Goal: Book appointment/travel/reservation

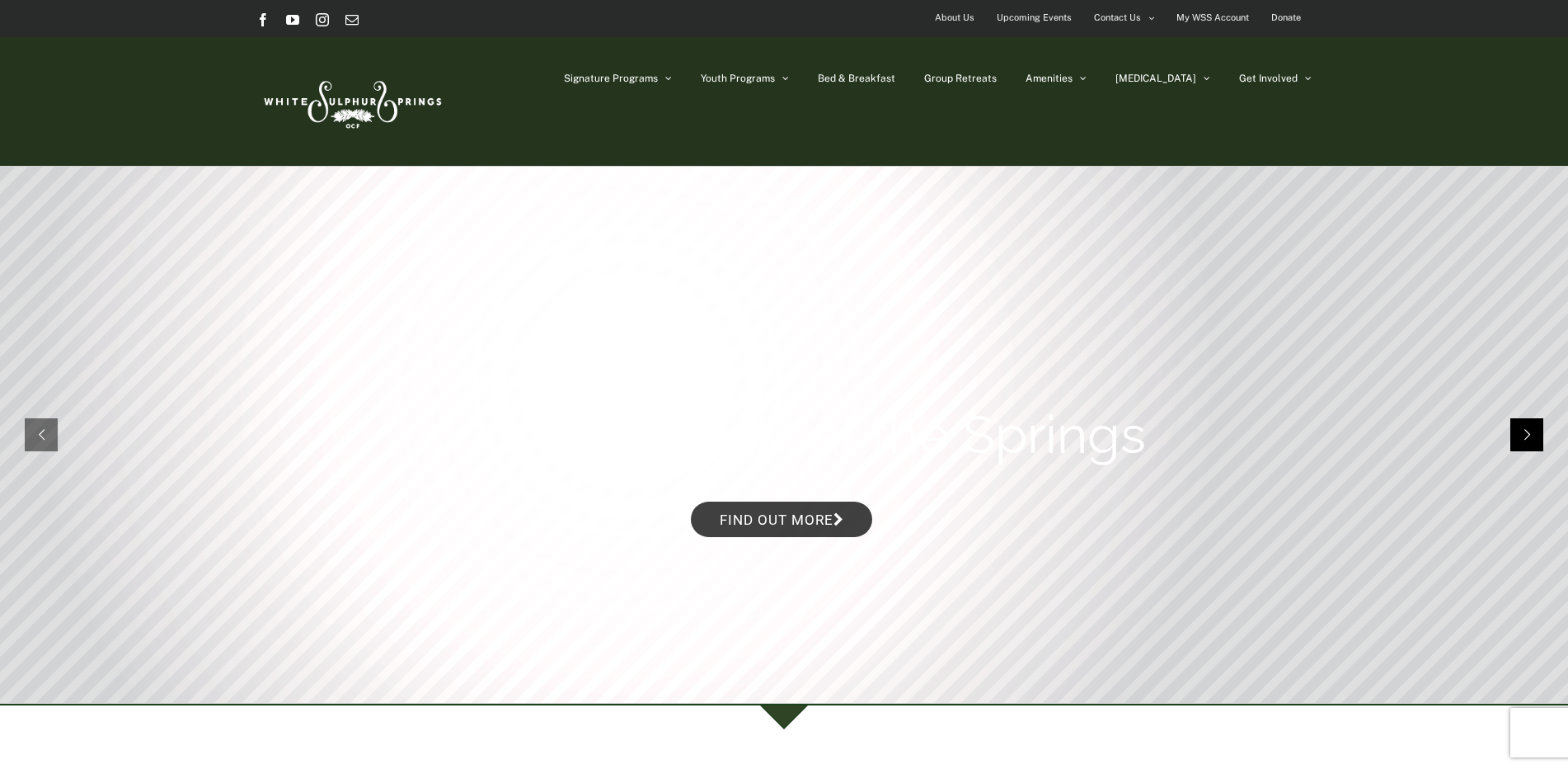
click at [1523, 435] on rs-arrow at bounding box center [1526, 434] width 33 height 33
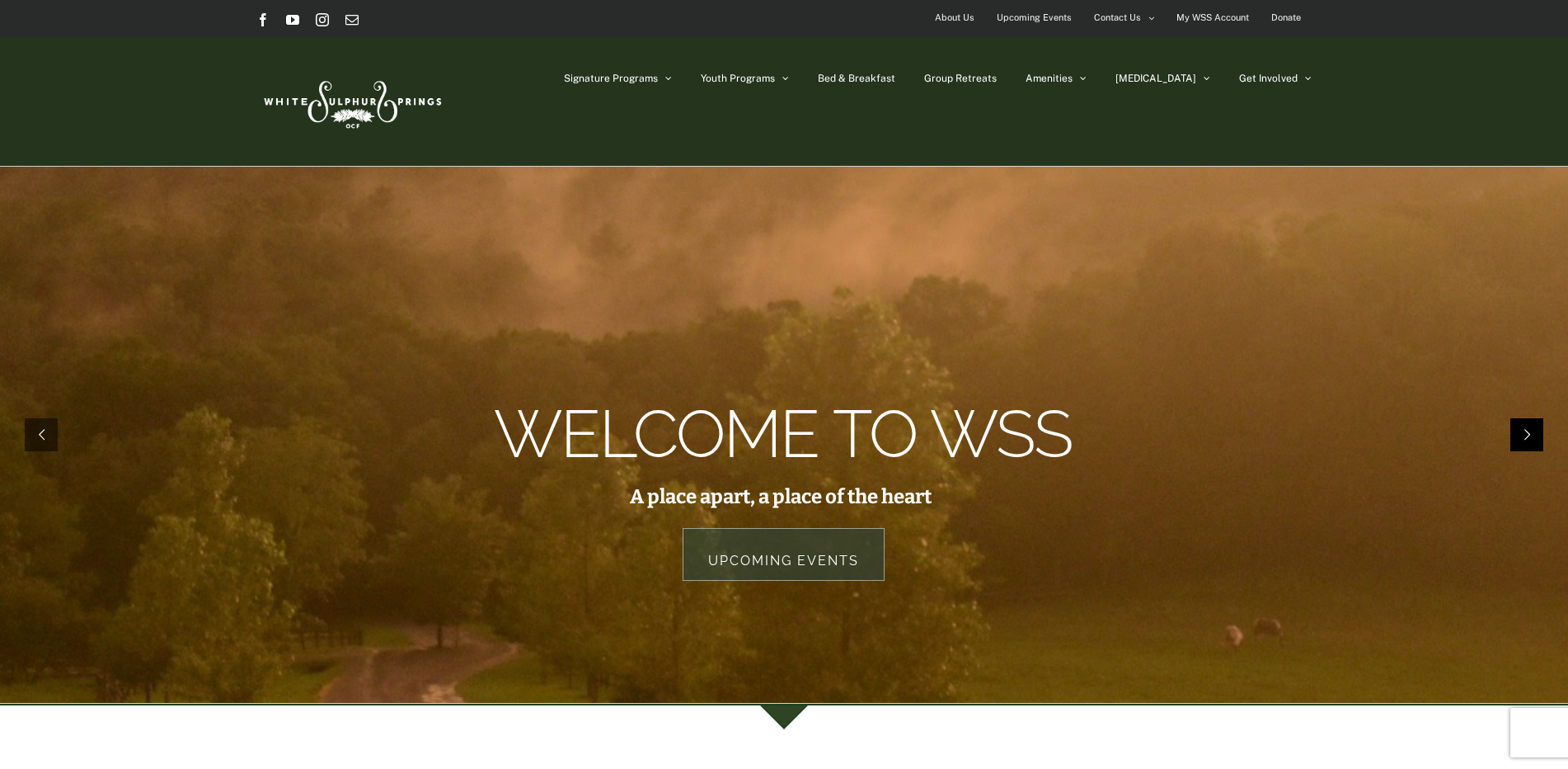
click at [1517, 435] on rs-arrow at bounding box center [1526, 434] width 33 height 33
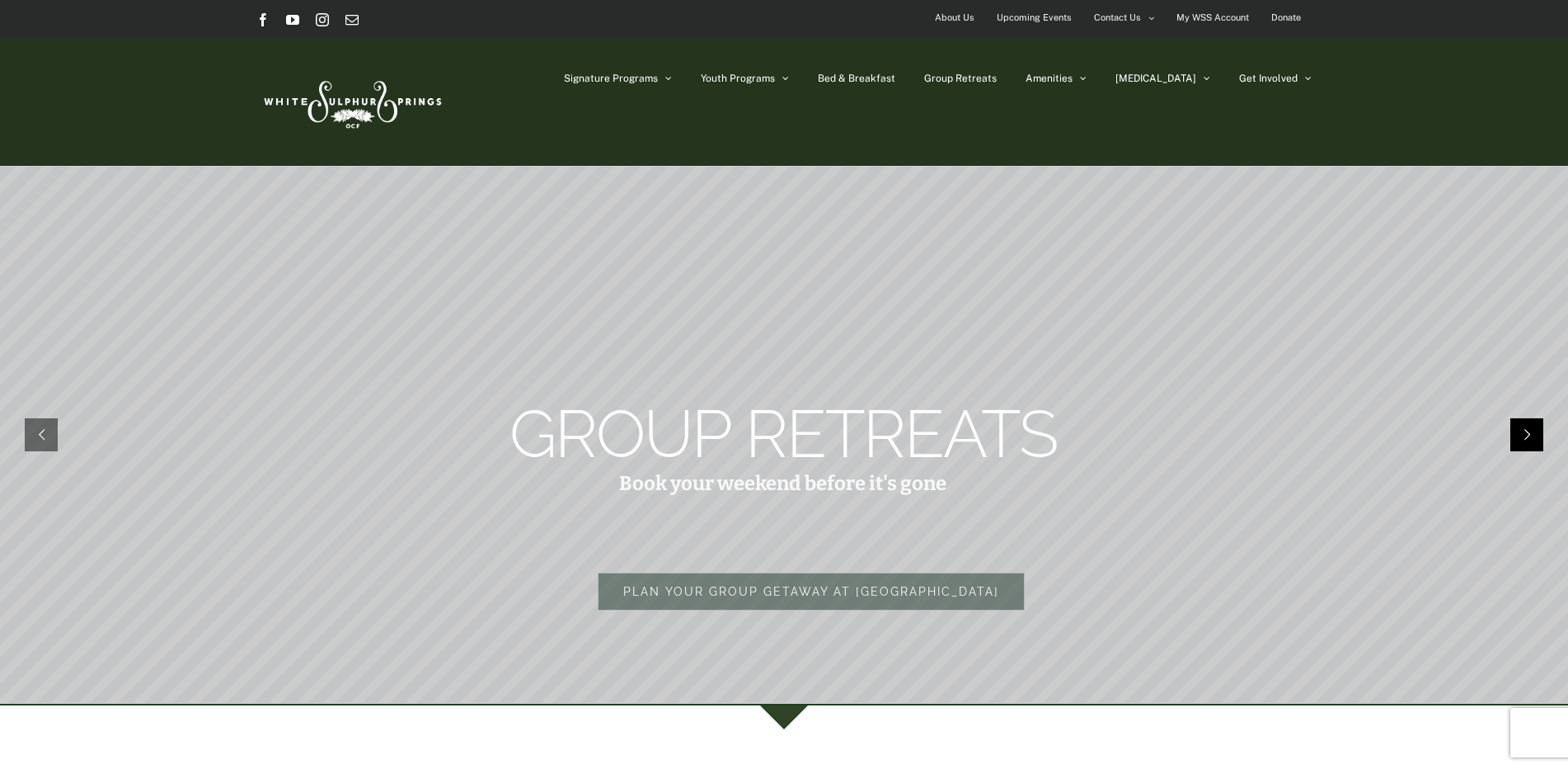
click at [1539, 430] on rs-arrow at bounding box center [1526, 434] width 33 height 33
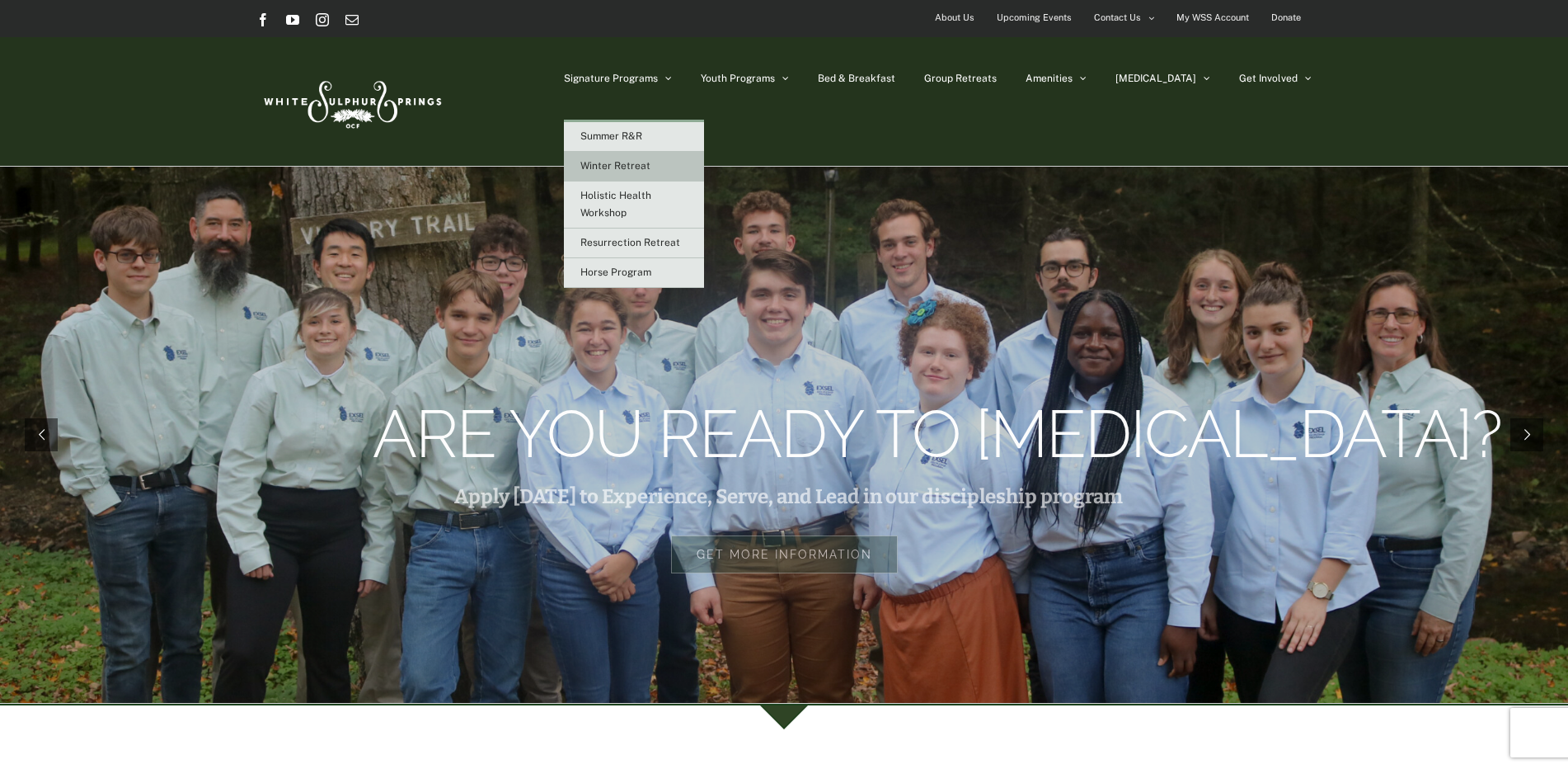
click at [651, 164] on span "Winter Retreat" at bounding box center [616, 166] width 70 height 12
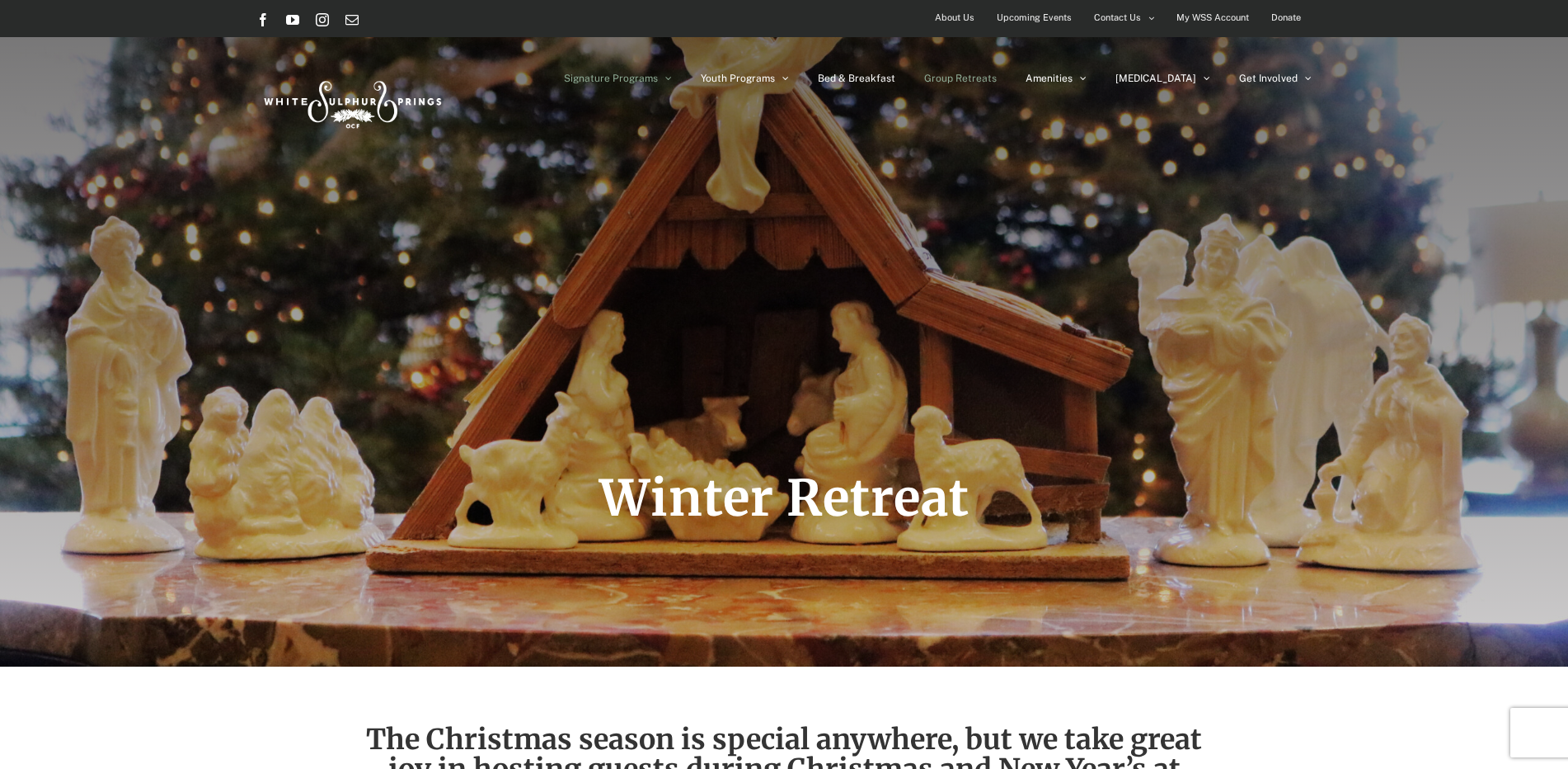
click at [996, 76] on span "Group Retreats" at bounding box center [959, 78] width 73 height 10
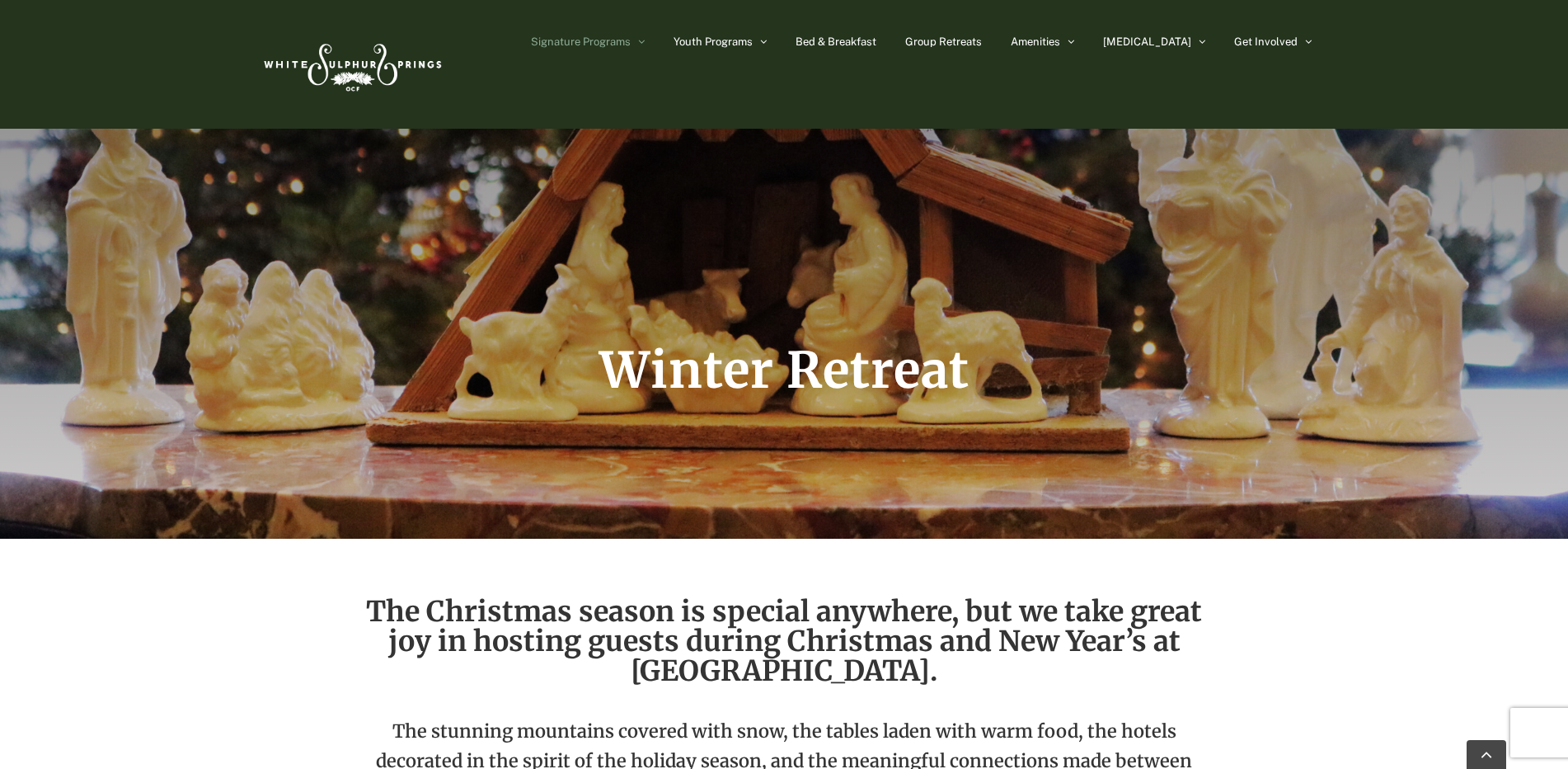
scroll to position [495, 0]
